Goal: Information Seeking & Learning: Learn about a topic

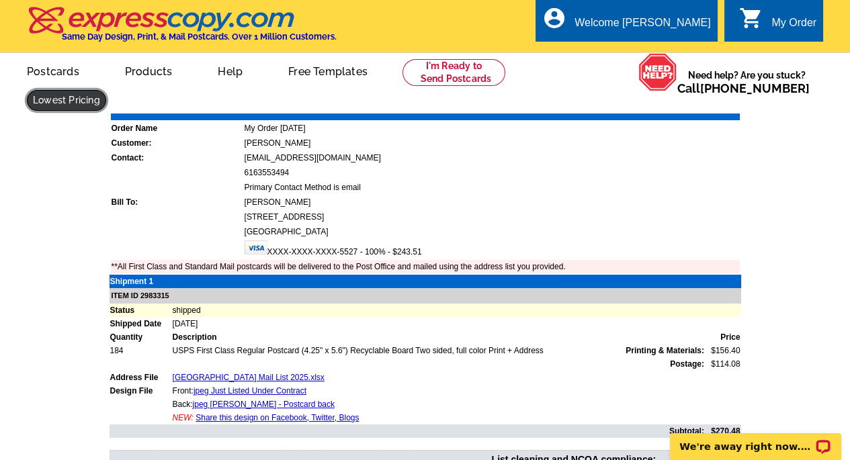
click at [50, 109] on link at bounding box center [66, 100] width 79 height 21
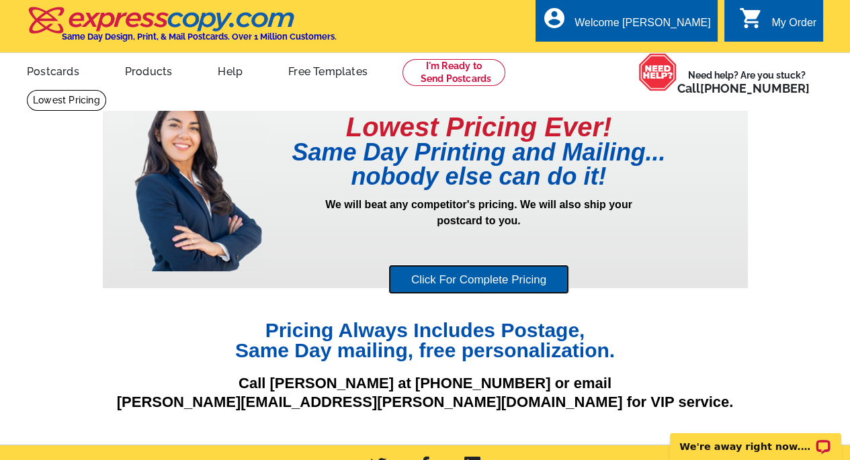
click at [429, 277] on link "Click For Complete Pricing" at bounding box center [478, 280] width 181 height 30
